Goal: Communication & Community: Participate in discussion

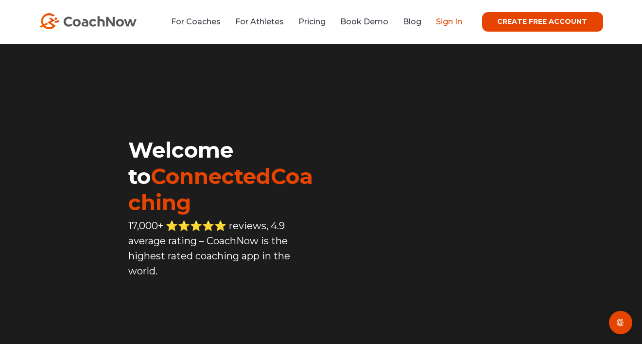
click at [459, 23] on link "Sign In" at bounding box center [449, 21] width 26 height 9
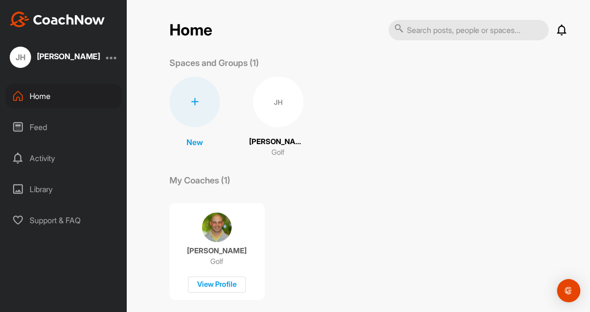
click at [556, 29] on icon at bounding box center [562, 30] width 12 height 12
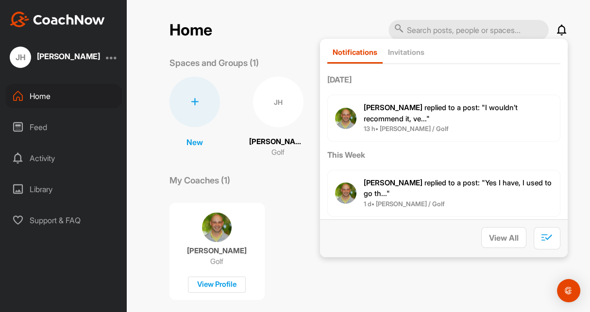
click at [458, 106] on span "[PERSON_NAME] replied to a post : "I wouldn’t recommend it, ve..."" at bounding box center [441, 113] width 154 height 20
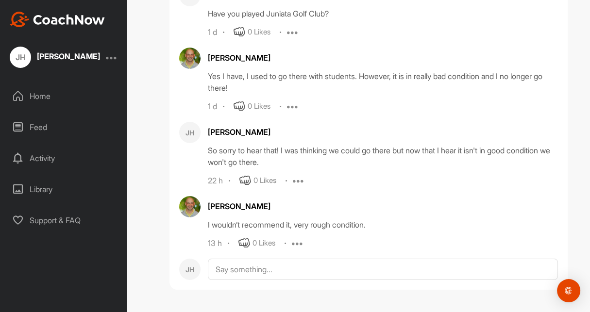
scroll to position [72726, 0]
